Goal: Information Seeking & Learning: Compare options

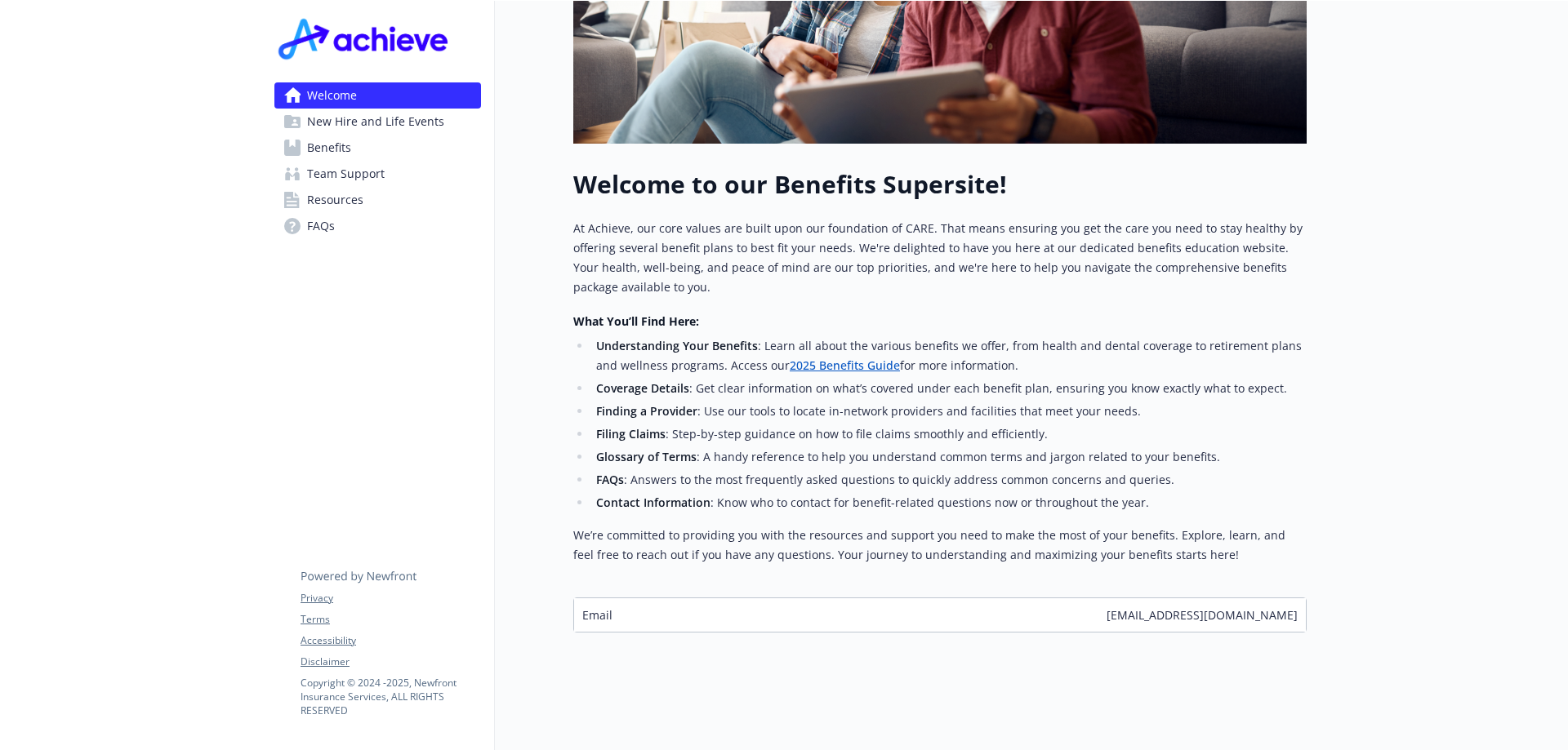
scroll to position [265, 0]
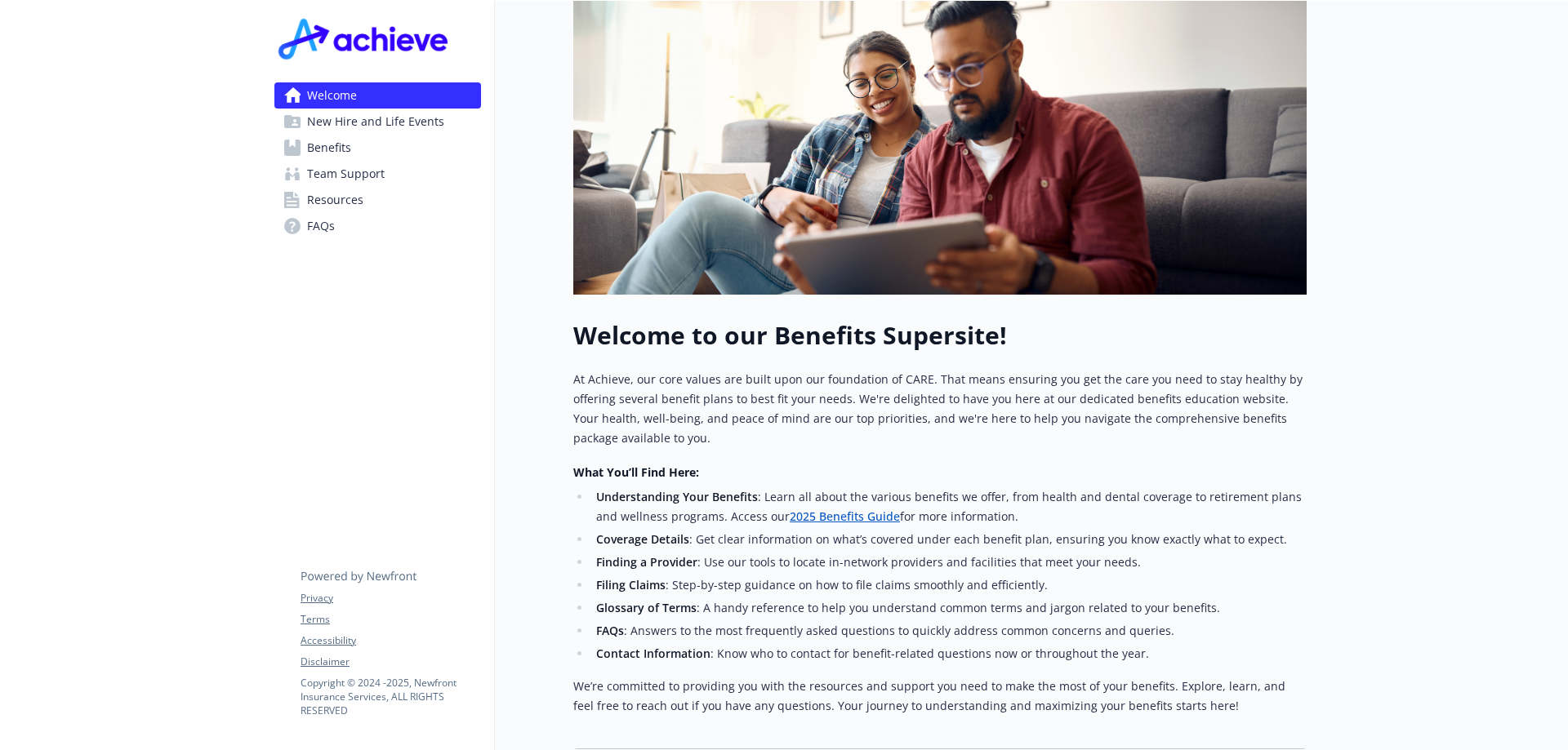
click at [335, 149] on span "Benefits" at bounding box center [329, 147] width 44 height 26
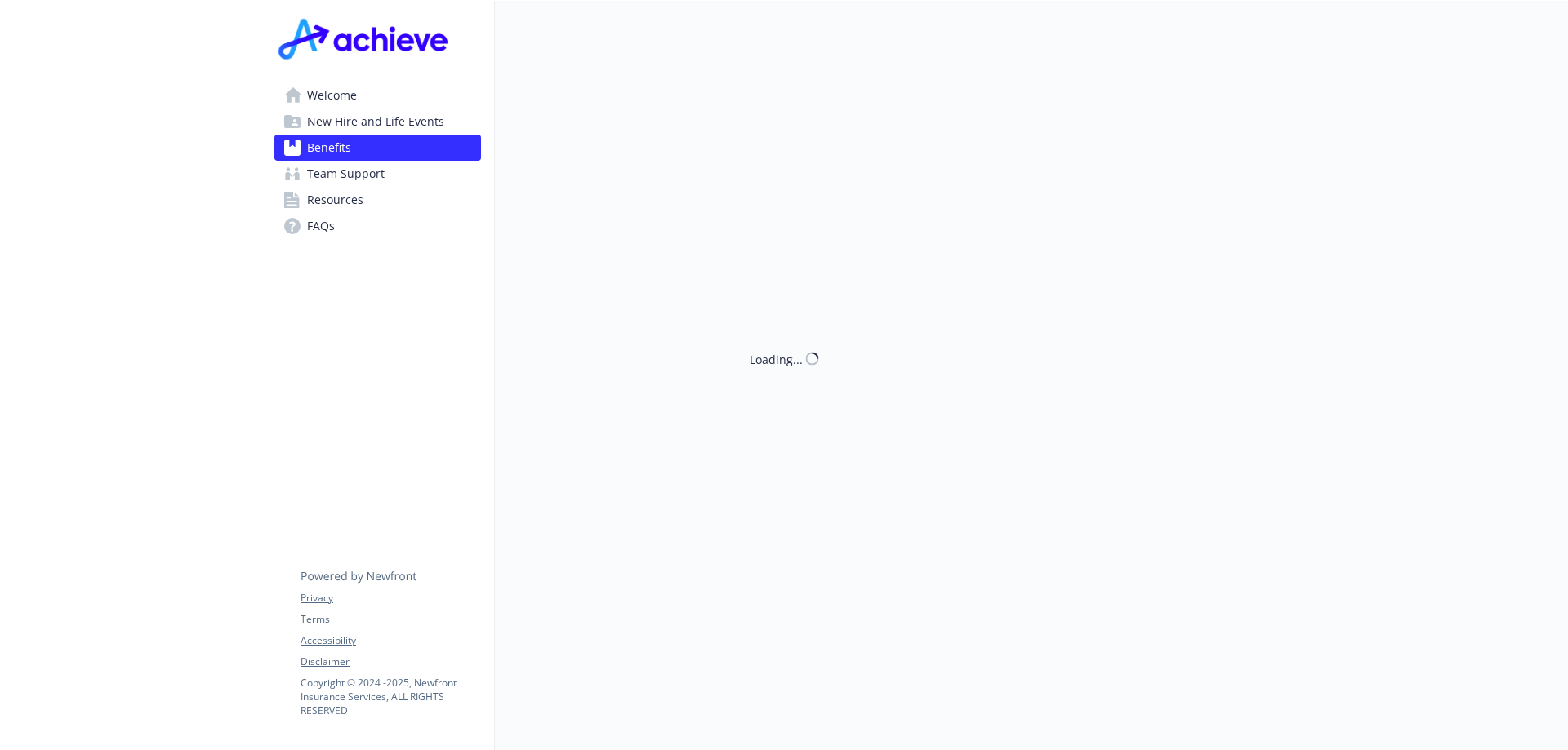
scroll to position [265, 0]
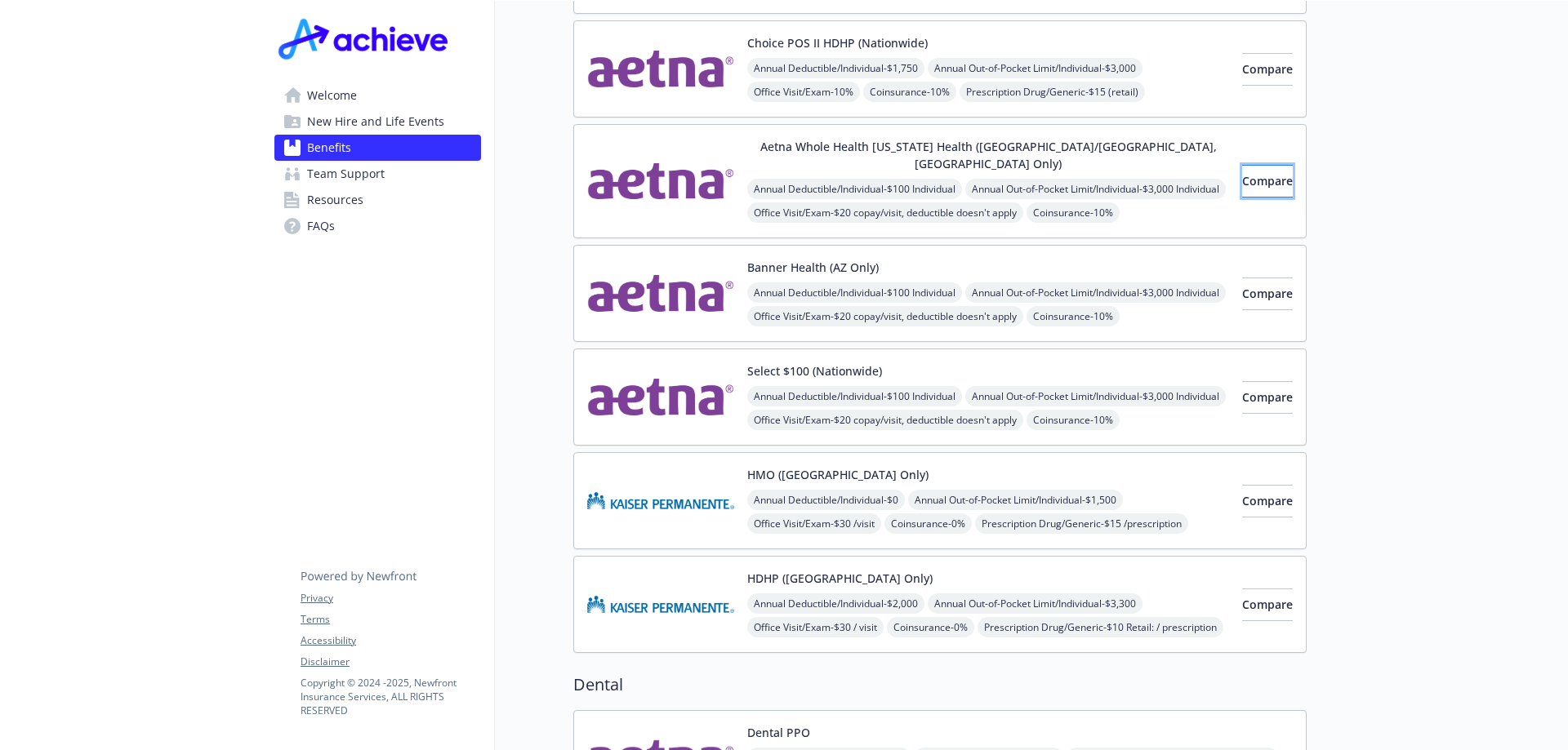
click at [1250, 173] on span "Compare" at bounding box center [1267, 181] width 51 height 16
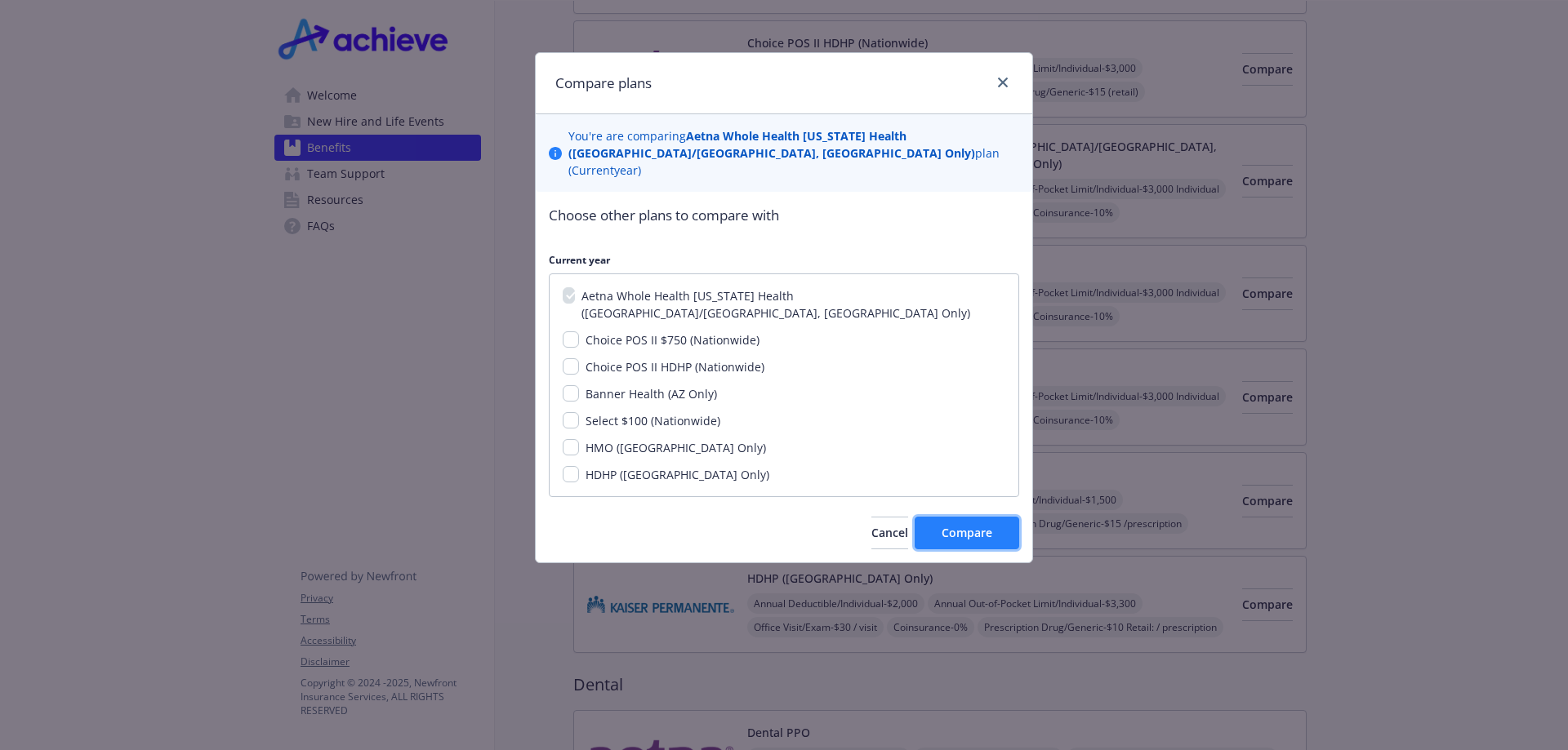
click at [970, 525] on span "Compare" at bounding box center [967, 533] width 51 height 16
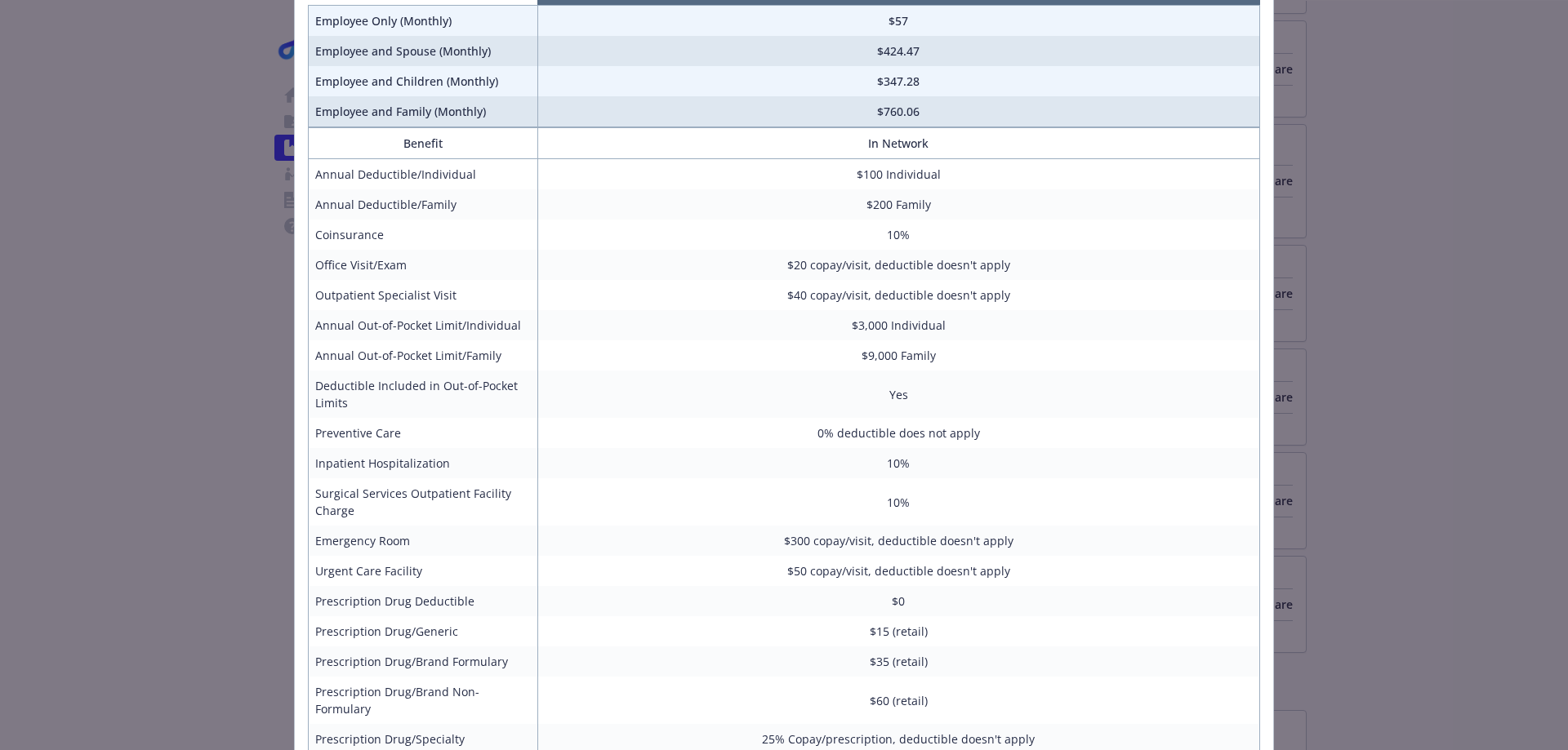
scroll to position [0, 0]
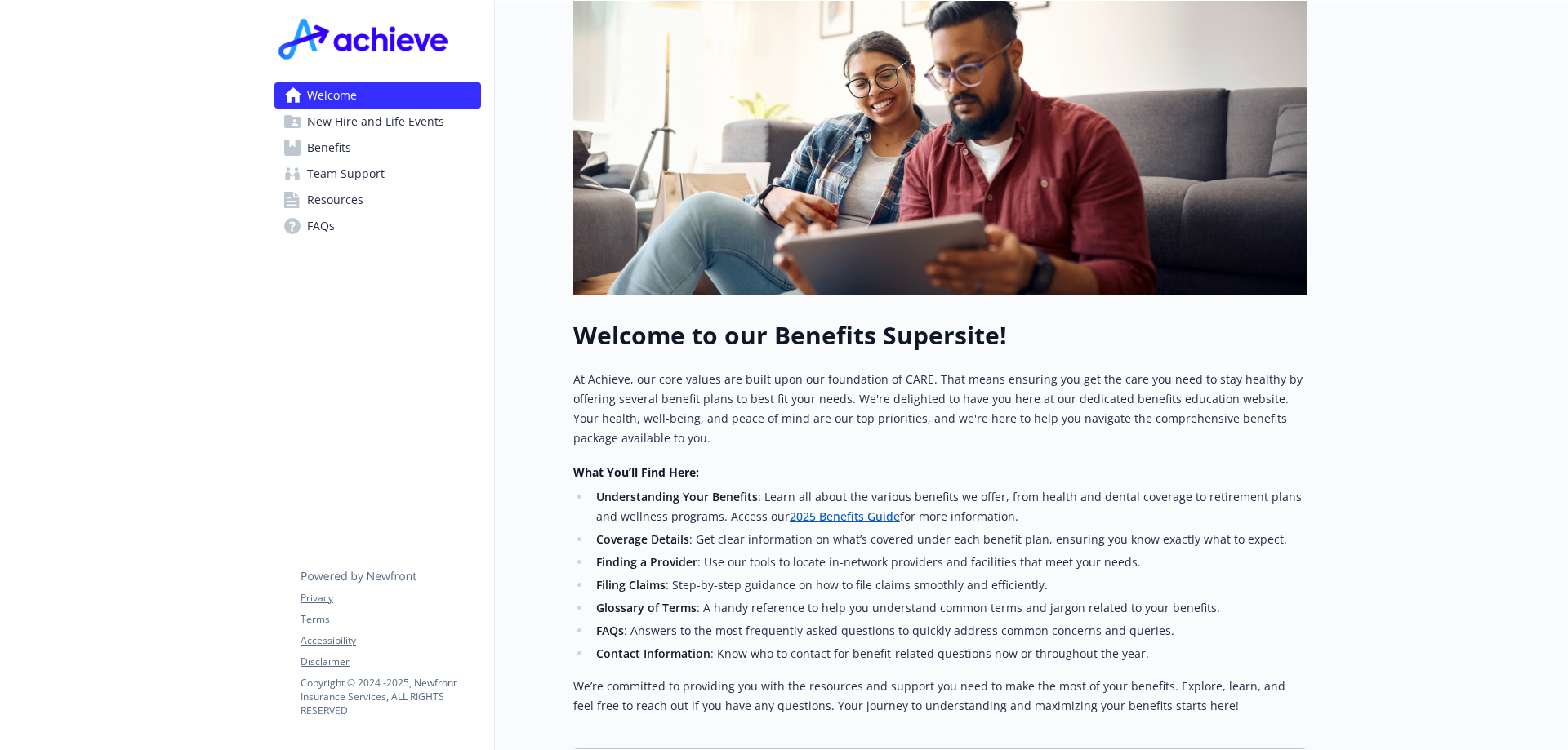
click at [364, 115] on span "New Hire and Life Events" at bounding box center [375, 122] width 137 height 26
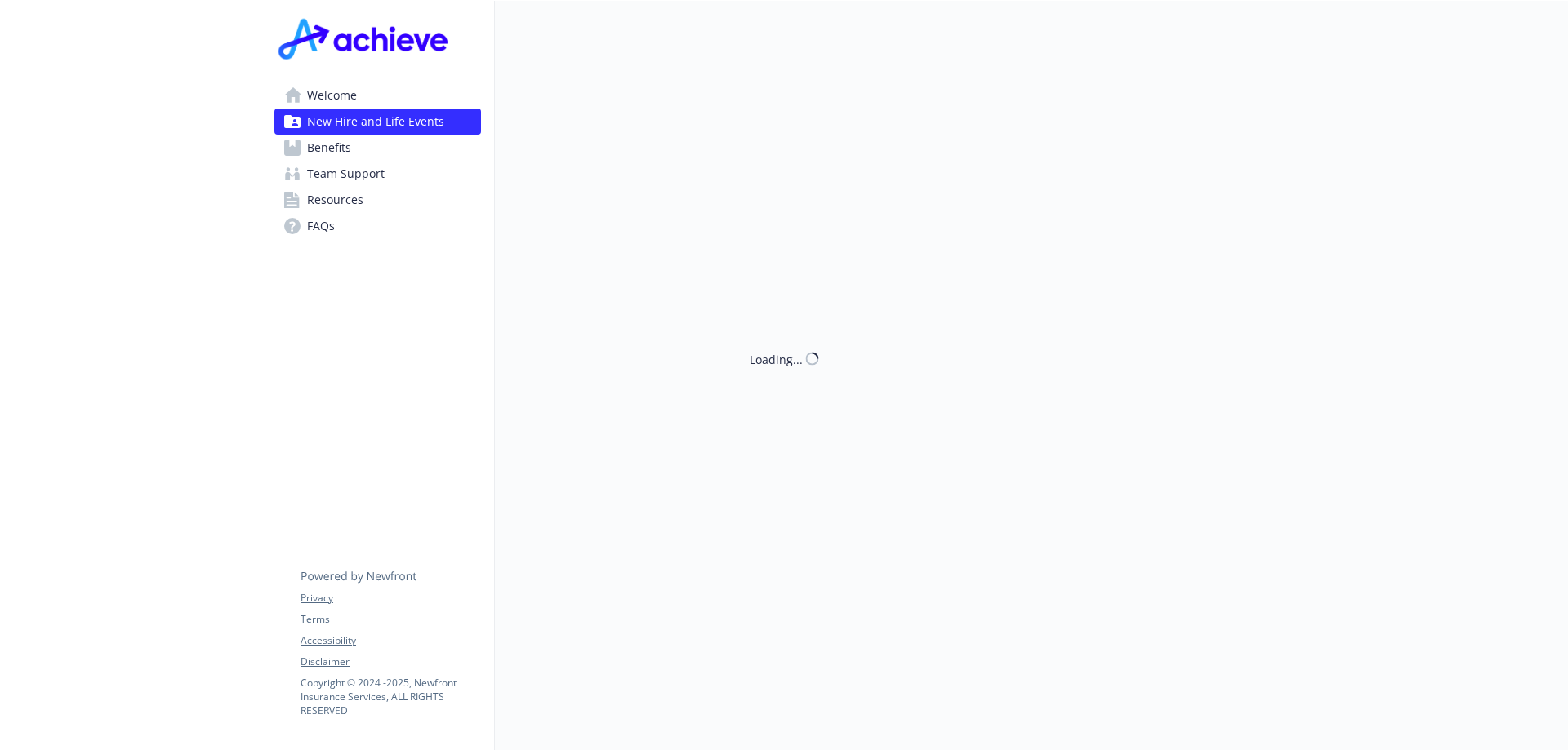
scroll to position [265, 0]
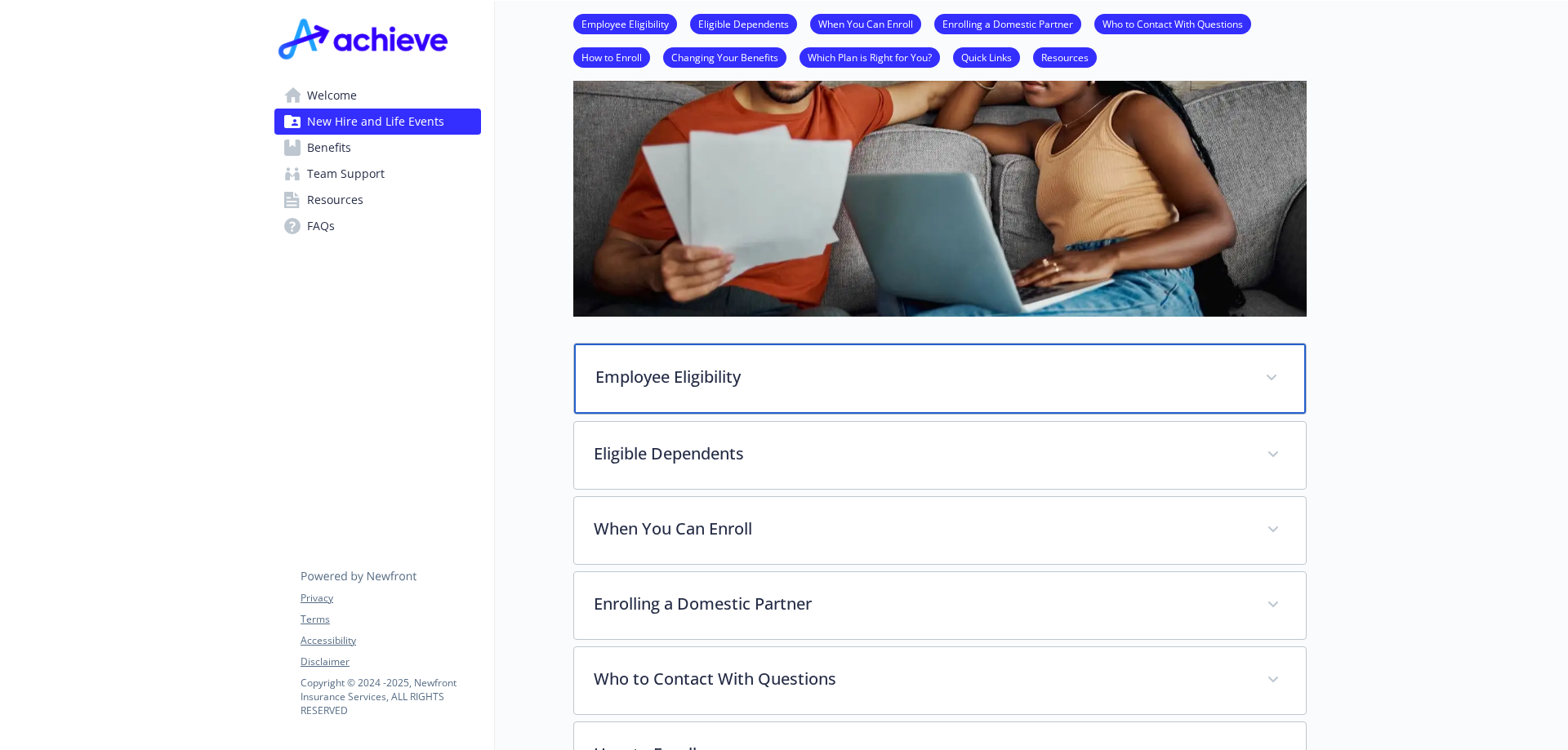
click at [1272, 380] on span at bounding box center [1270, 377] width 26 height 26
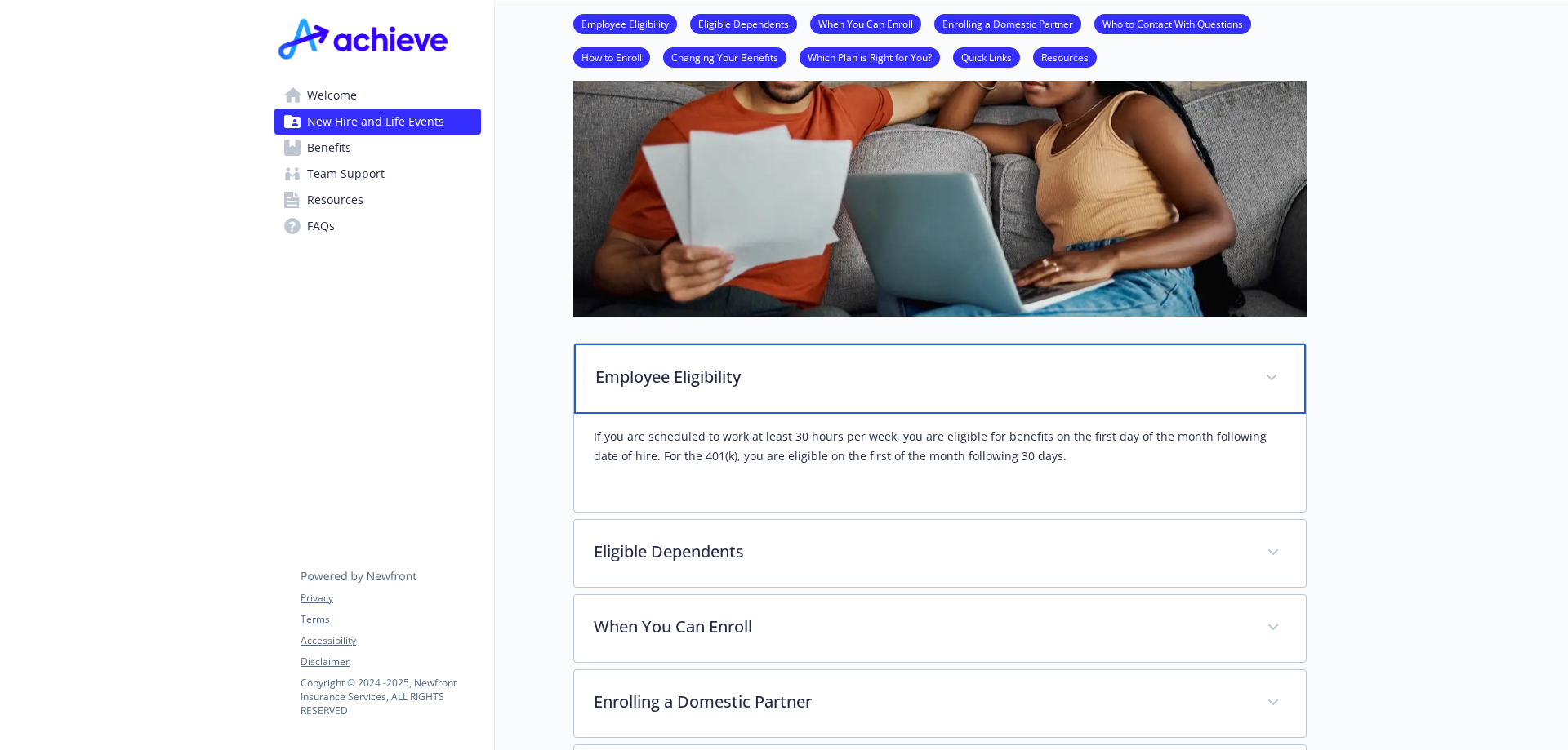
click at [1272, 380] on icon at bounding box center [1271, 377] width 10 height 7
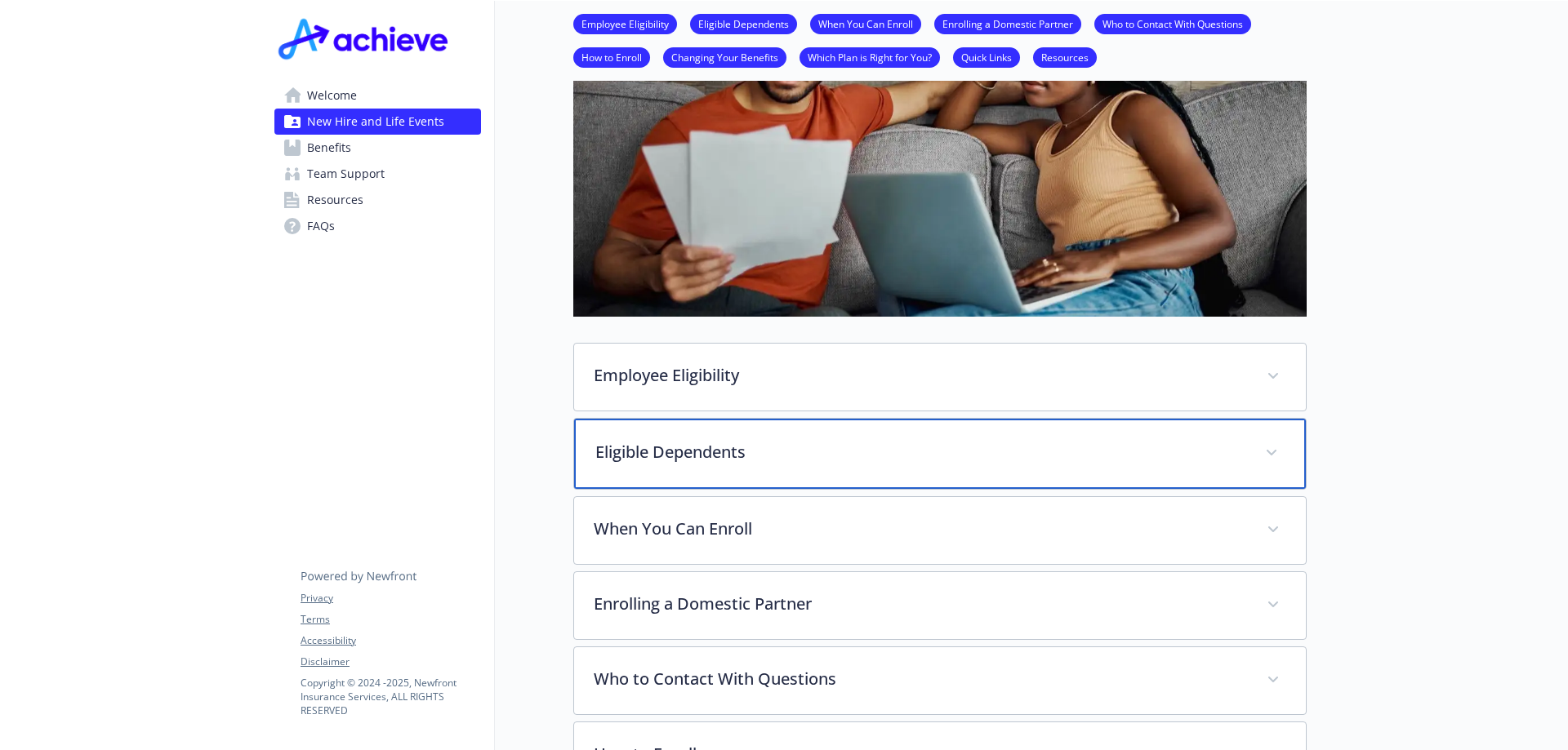
click at [1277, 453] on span at bounding box center [1270, 452] width 26 height 26
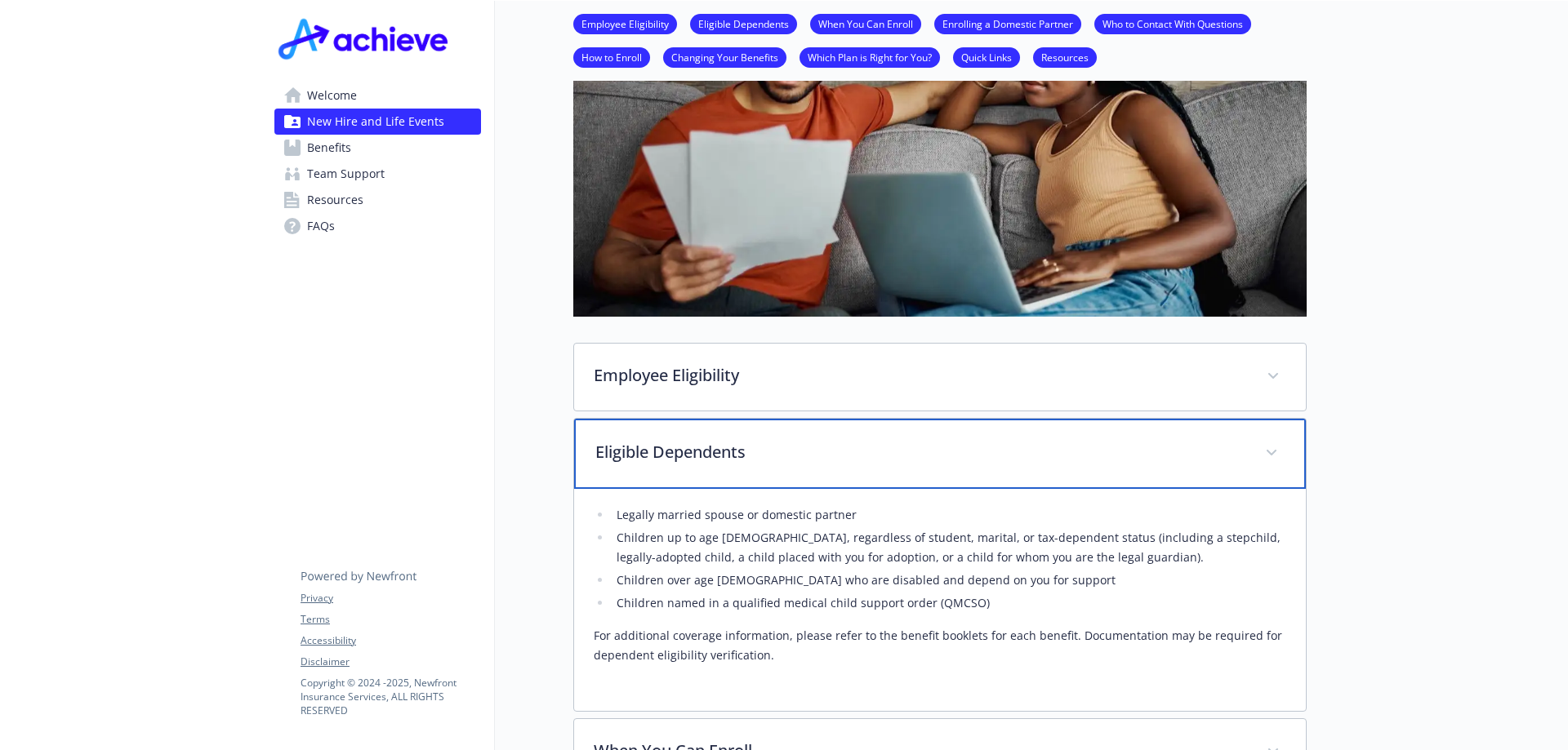
click at [1269, 455] on icon at bounding box center [1271, 452] width 10 height 7
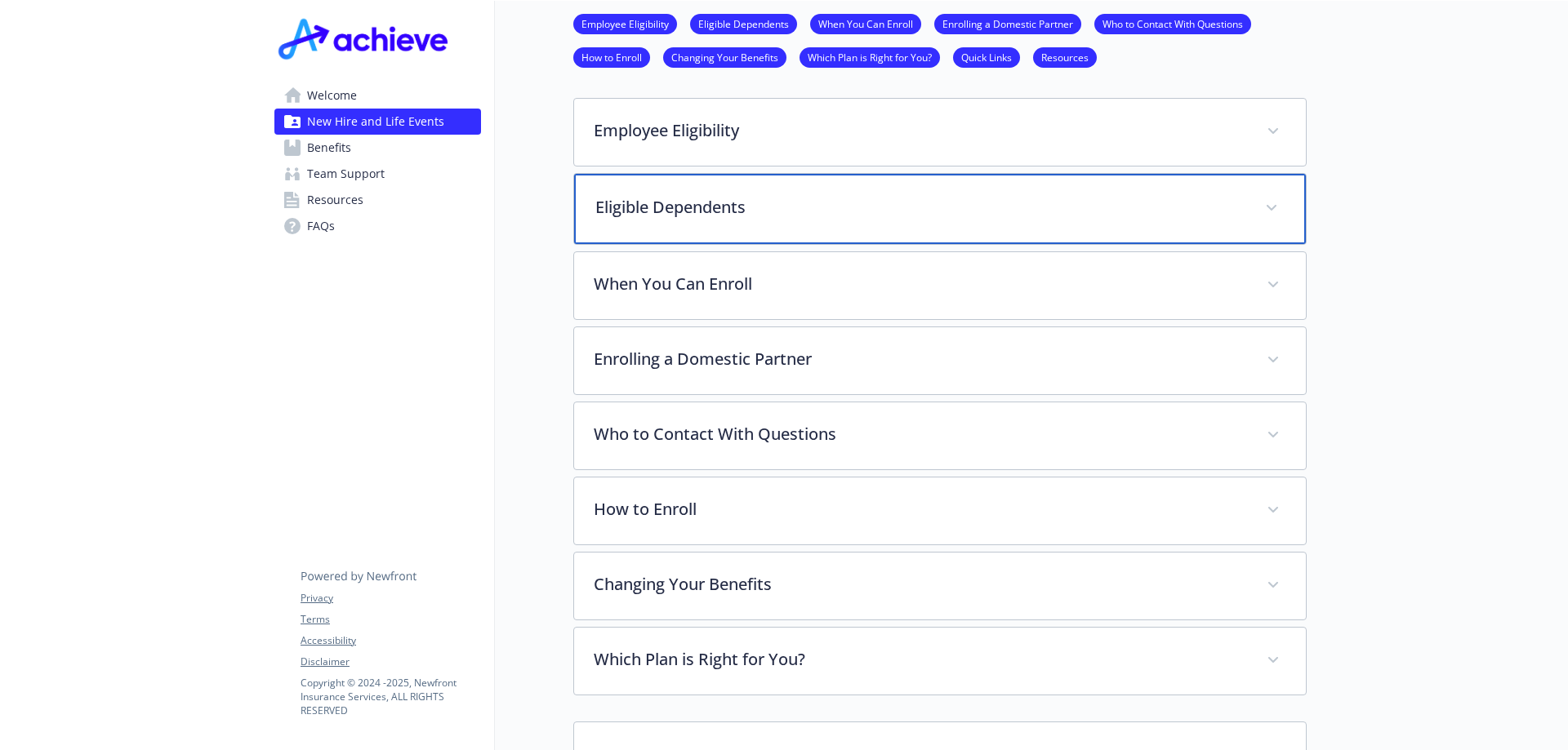
scroll to position [591, 0]
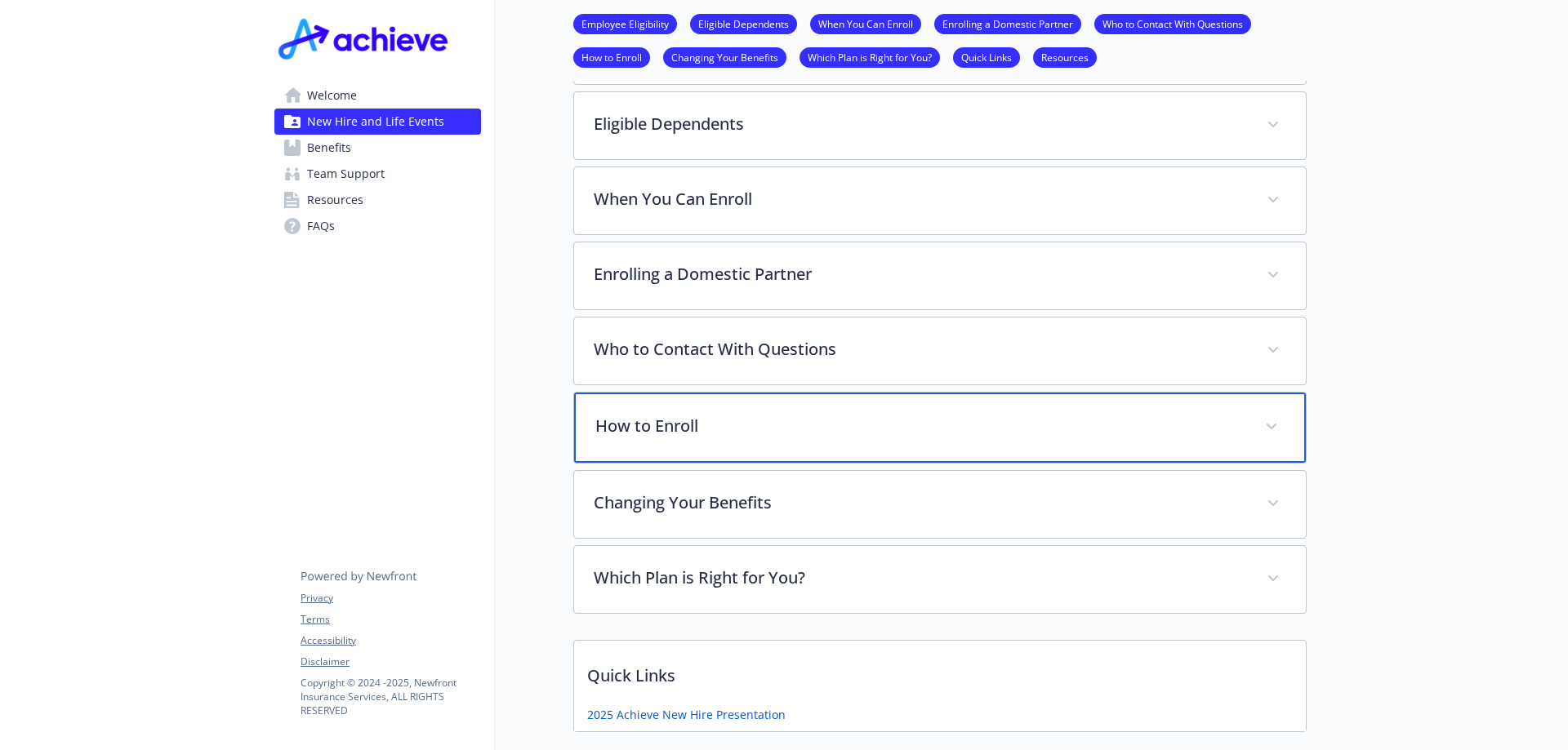
click at [1271, 422] on span at bounding box center [1270, 427] width 26 height 26
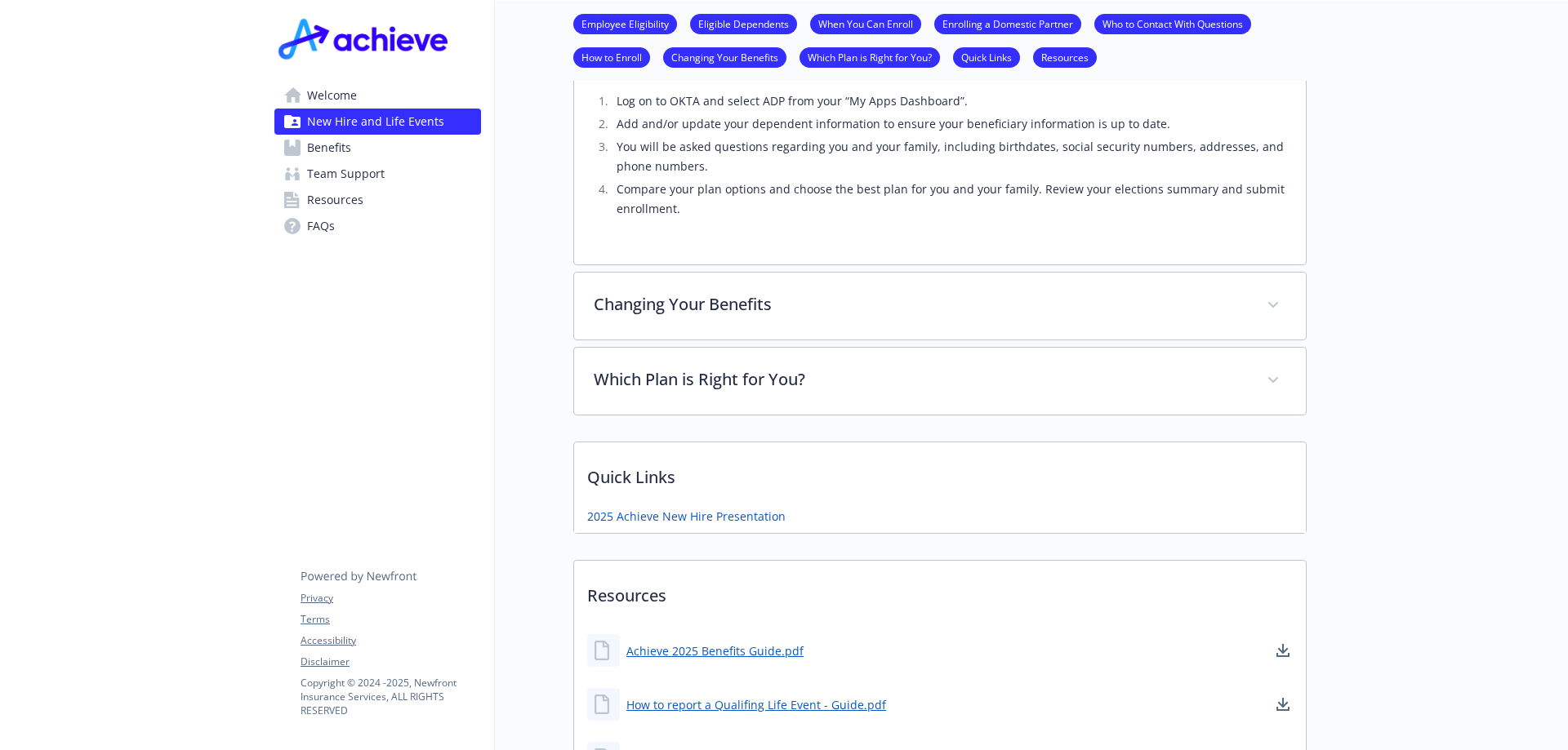
scroll to position [897, 0]
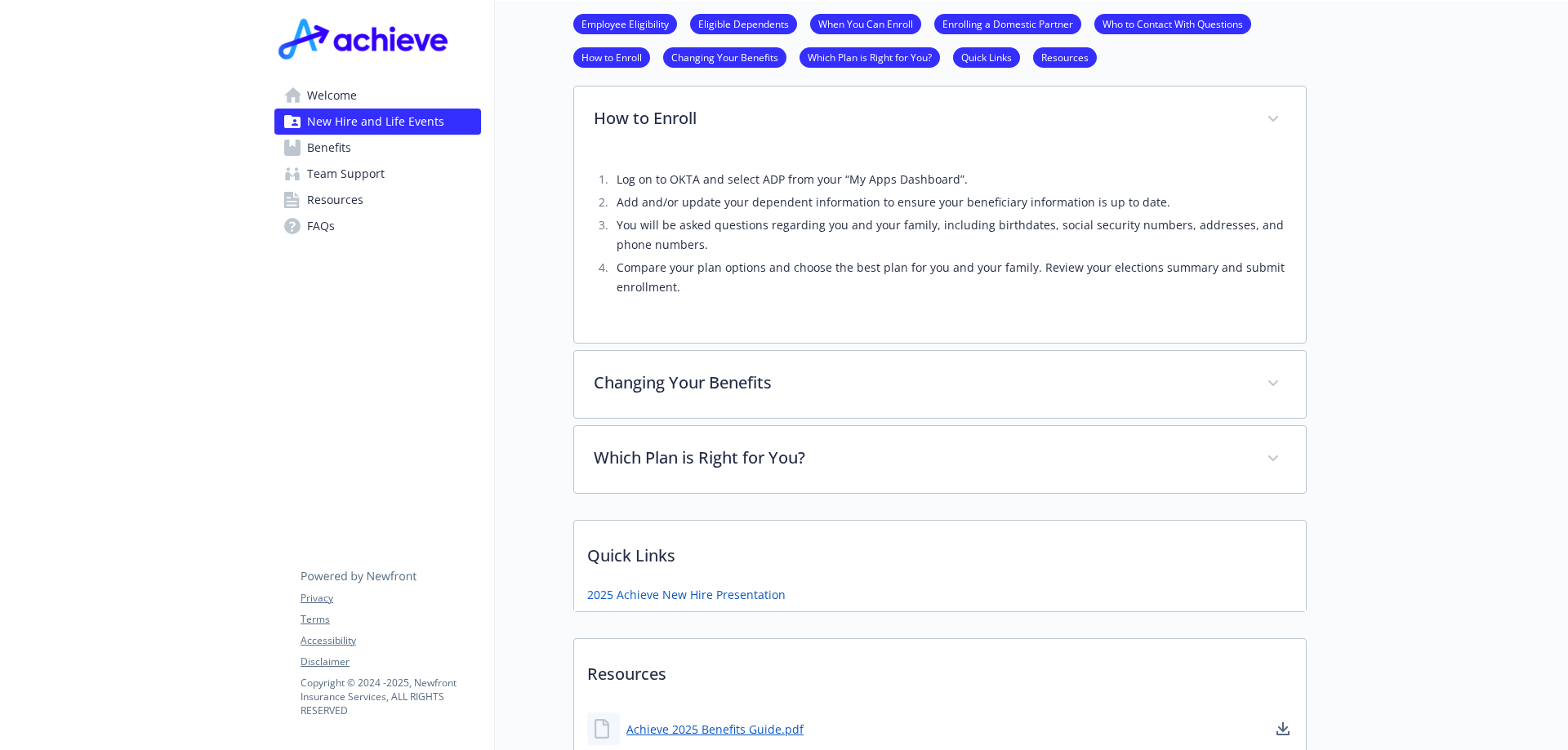
click at [345, 151] on span "Benefits" at bounding box center [329, 147] width 44 height 26
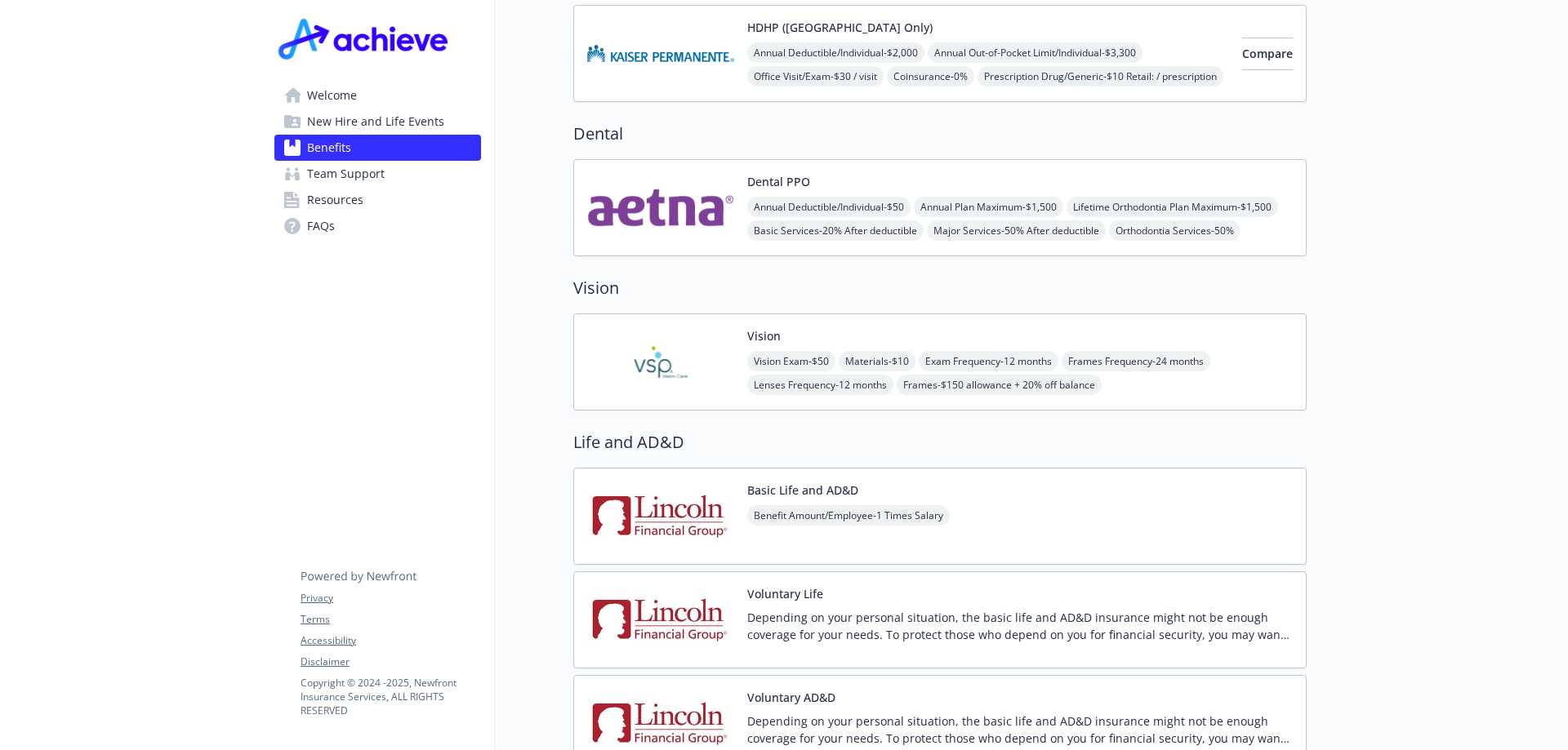
scroll to position [734, 0]
